Goal: Task Accomplishment & Management: Manage account settings

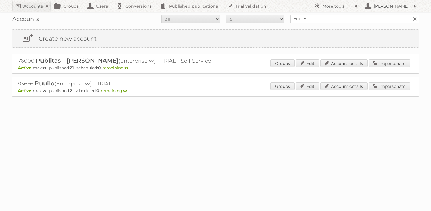
click at [386, 82] on div "93656: Puuilo (Enterprise ∞) - TRIAL Active max: ∞ - published: 2 - scheduled: …" at bounding box center [216, 87] width 408 height 20
click at [385, 83] on link "Impersonate" at bounding box center [389, 86] width 41 height 8
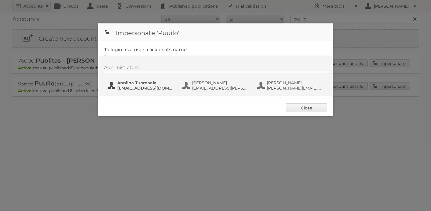
click at [148, 87] on span "[EMAIL_ADDRESS][DOMAIN_NAME]" at bounding box center [145, 88] width 57 height 5
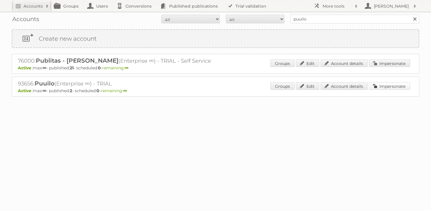
click at [384, 84] on link "Impersonate" at bounding box center [389, 86] width 41 height 8
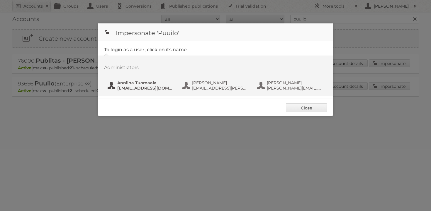
click at [136, 87] on span "[EMAIL_ADDRESS][DOMAIN_NAME]" at bounding box center [145, 88] width 57 height 5
